Goal: Check status: Check status

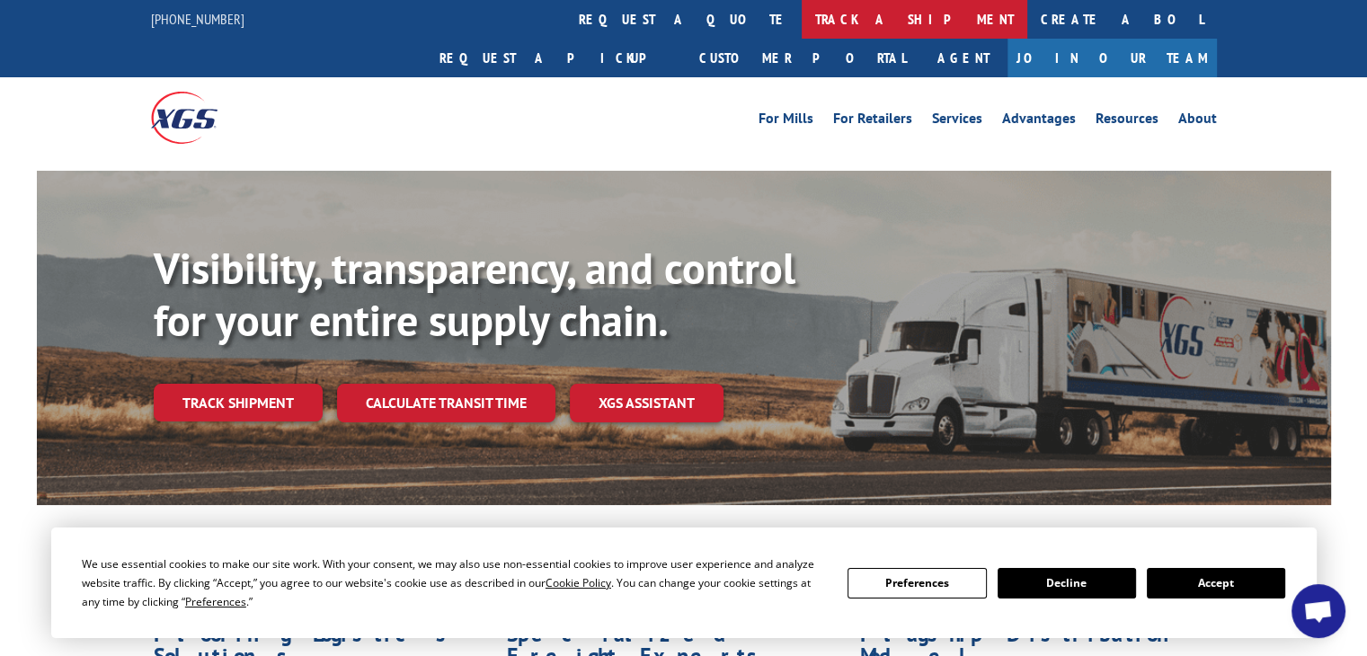
click at [801, 8] on link "track a shipment" at bounding box center [914, 19] width 226 height 39
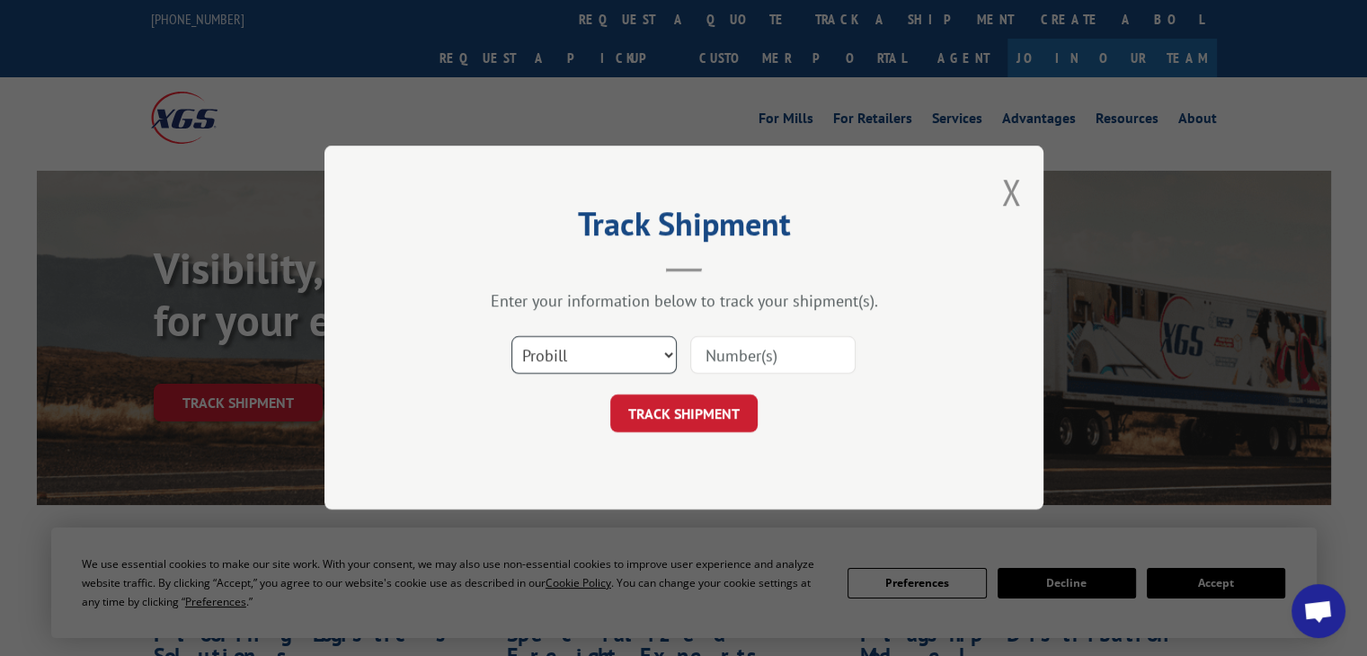
click at [635, 360] on select "Select category... Probill BOL PO" at bounding box center [593, 356] width 165 height 38
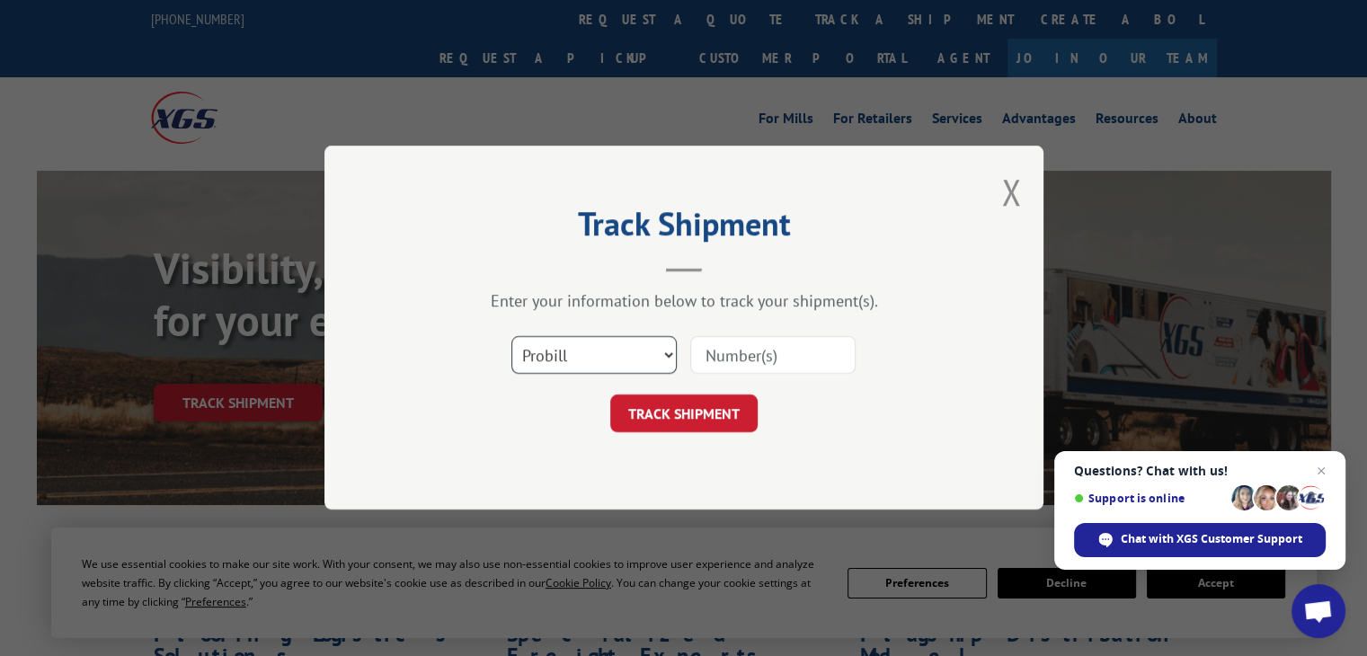
select select "bol"
click at [511, 337] on select "Select category... Probill BOL PO" at bounding box center [593, 356] width 165 height 38
click at [728, 353] on input at bounding box center [772, 356] width 165 height 38
paste input "2874288"
type input "2874288"
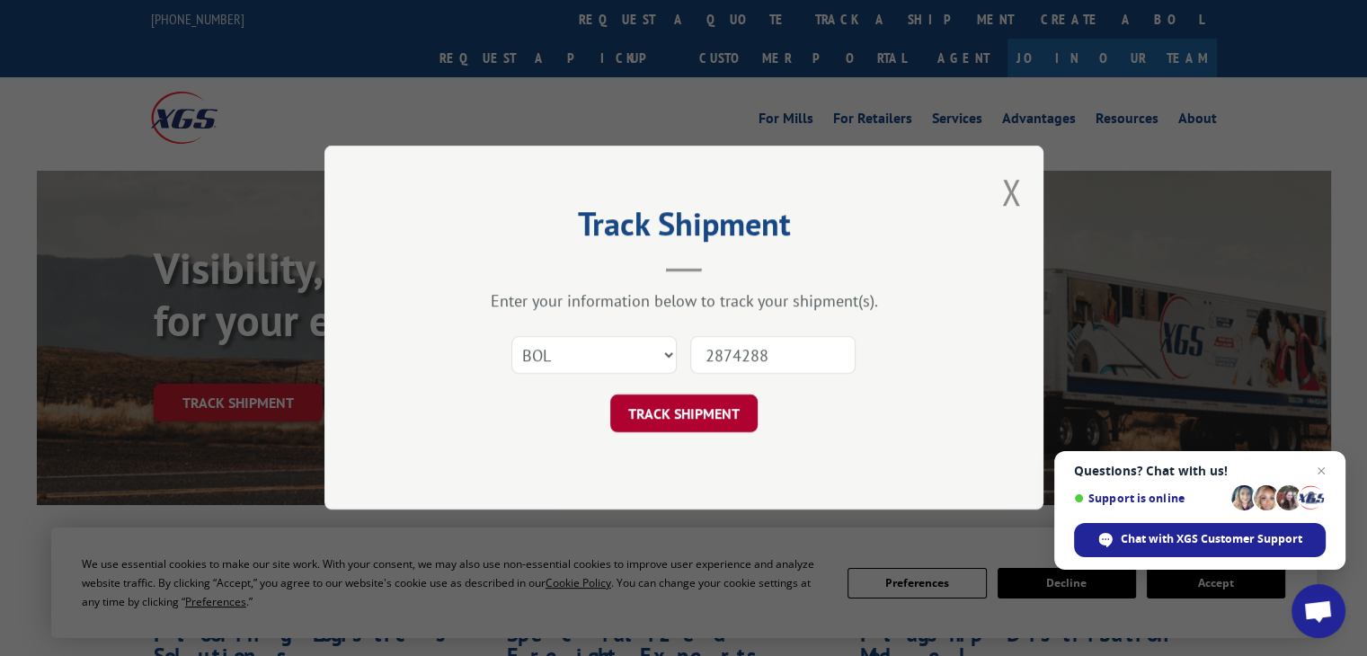
click at [684, 418] on button "TRACK SHIPMENT" at bounding box center [683, 414] width 147 height 38
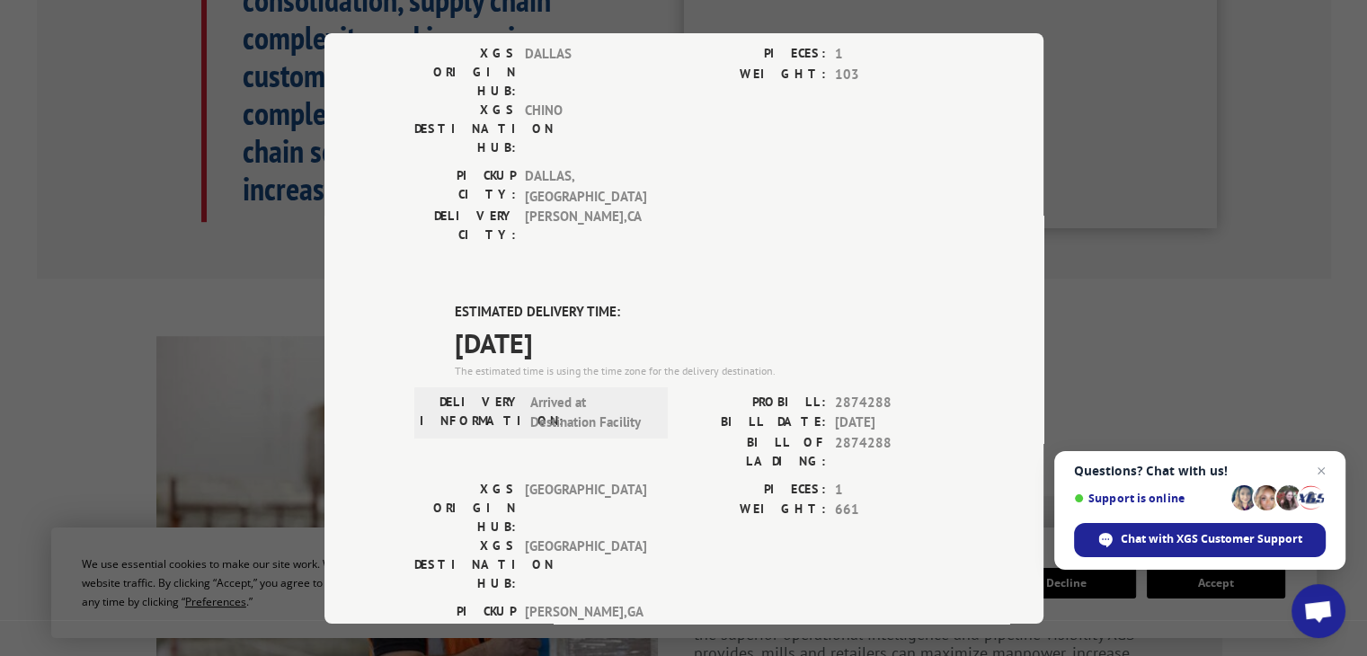
scroll to position [245, 0]
